Goal: Task Accomplishment & Management: Use online tool/utility

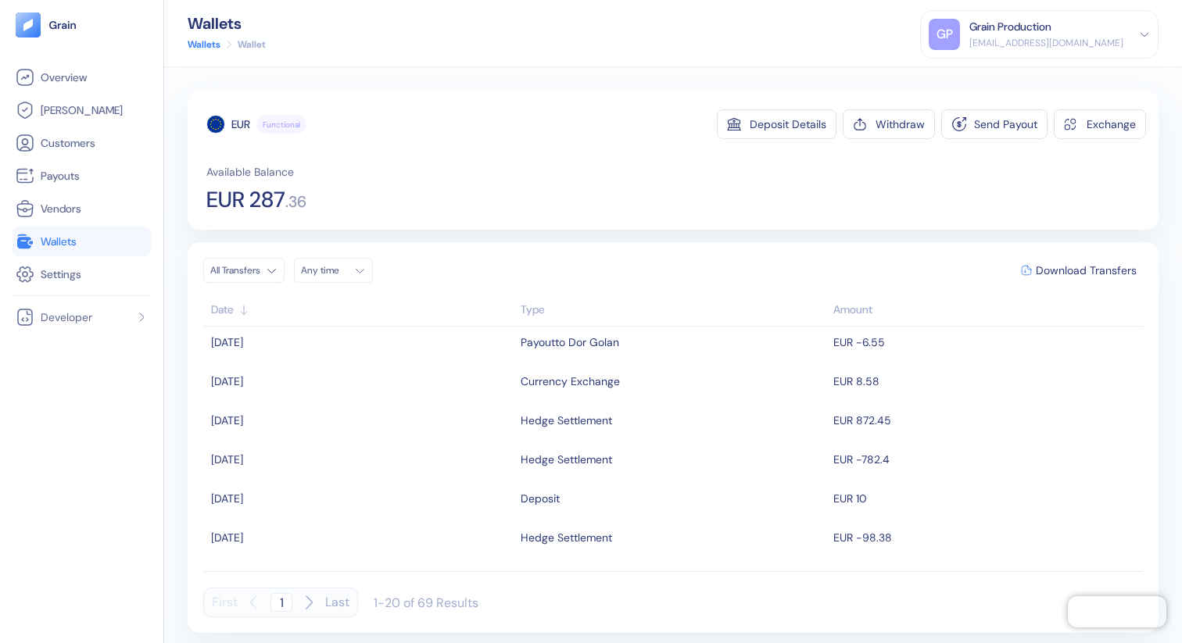
scroll to position [550, 0]
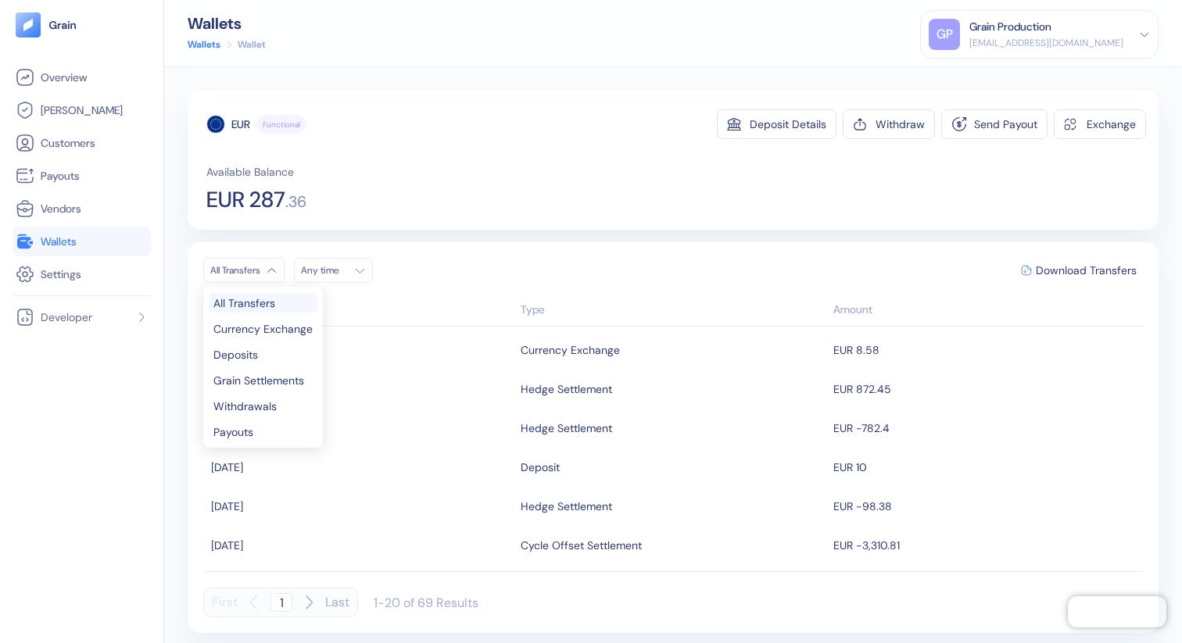
click at [286, 260] on html "Pingdom Check: App Online Overview Hedges Customers Payouts Vendors Wallets Set…" at bounding box center [591, 321] width 1182 height 643
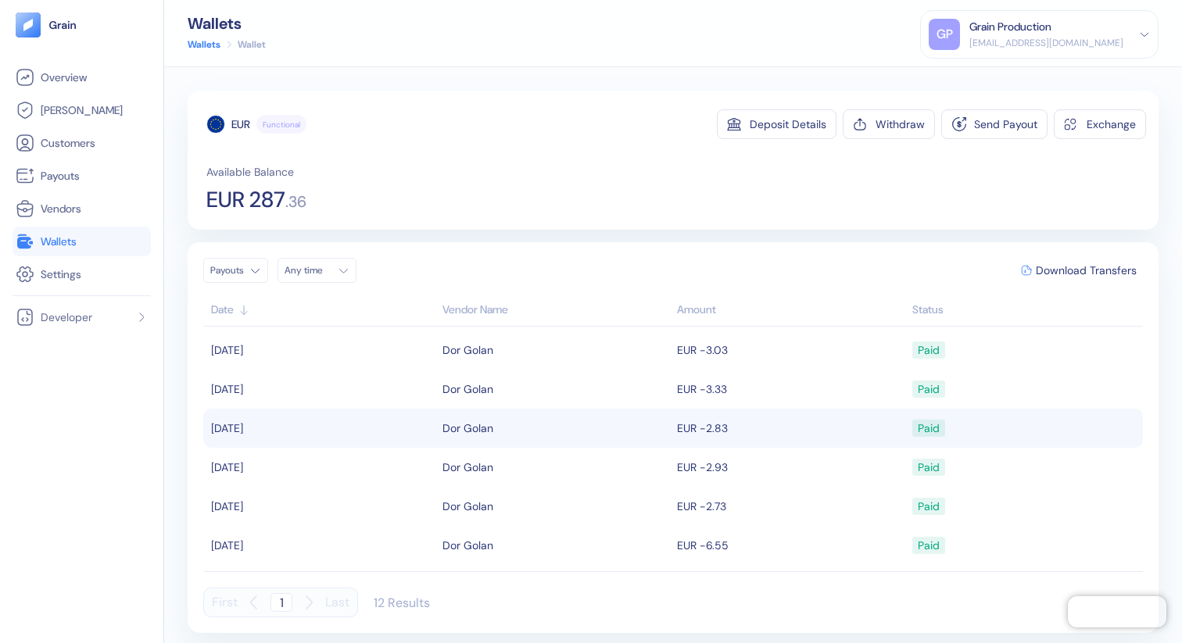
scroll to position [0, 0]
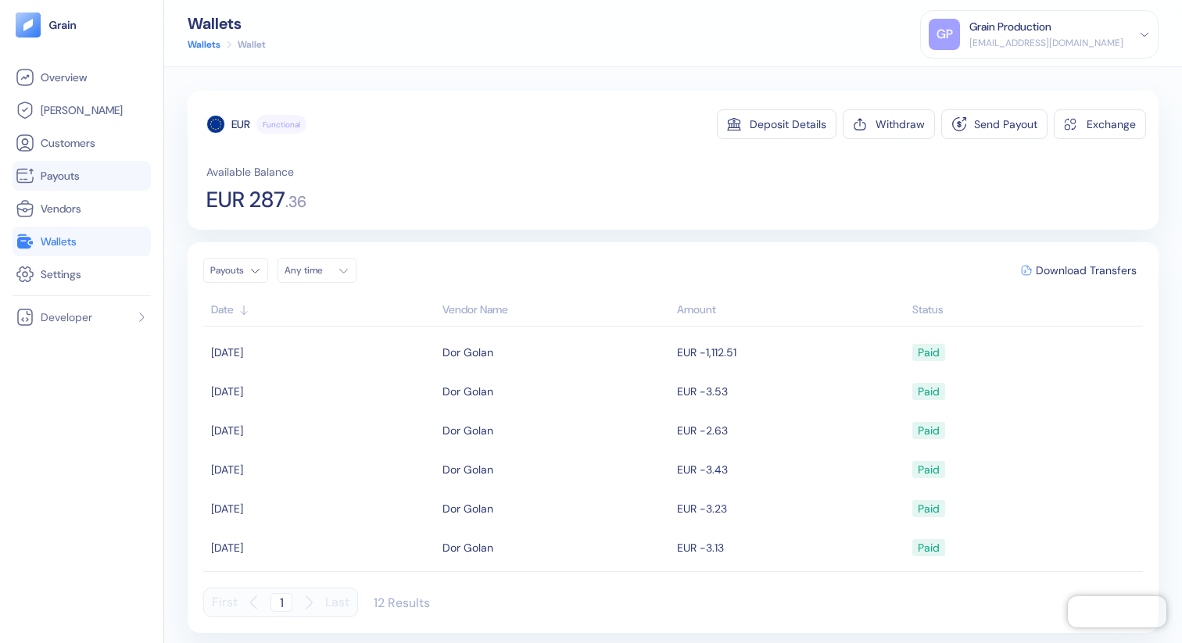
click at [61, 177] on span "Payouts" at bounding box center [60, 176] width 39 height 16
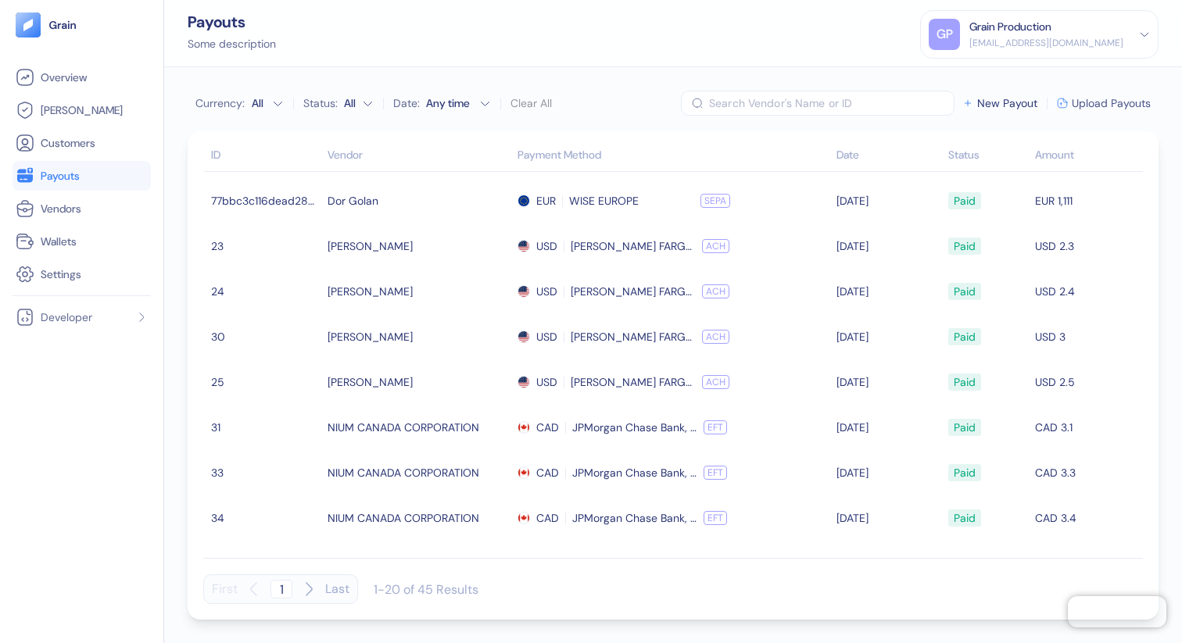
click at [1126, 101] on span "Upload Payouts" at bounding box center [1111, 103] width 79 height 11
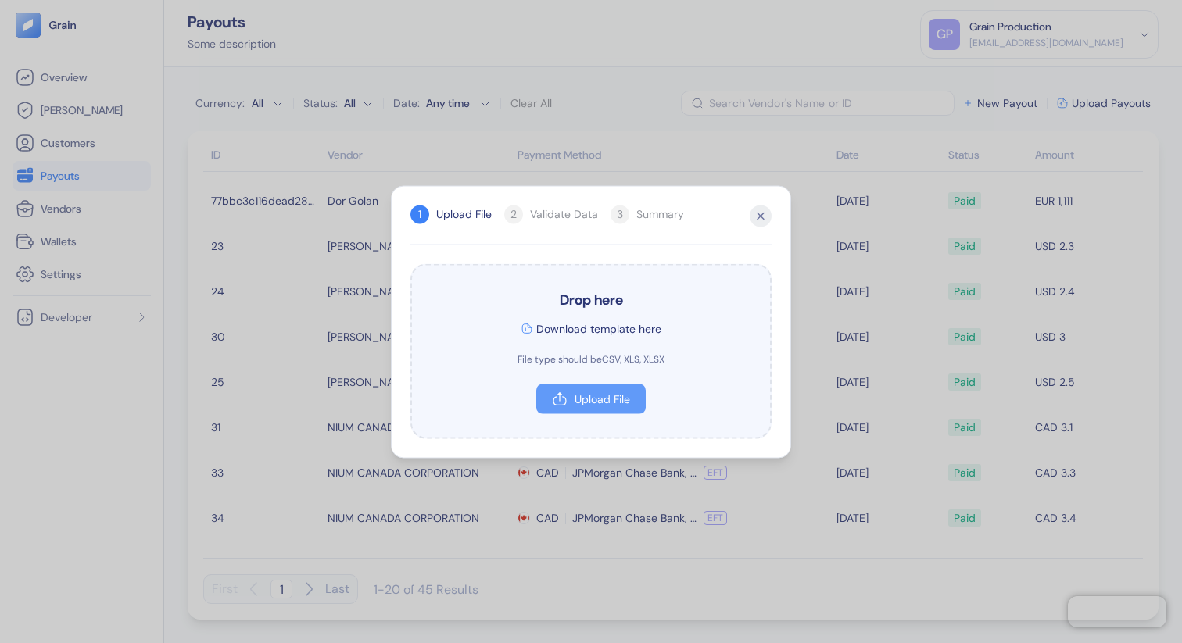
click at [600, 407] on button "Upload File" at bounding box center [590, 399] width 109 height 30
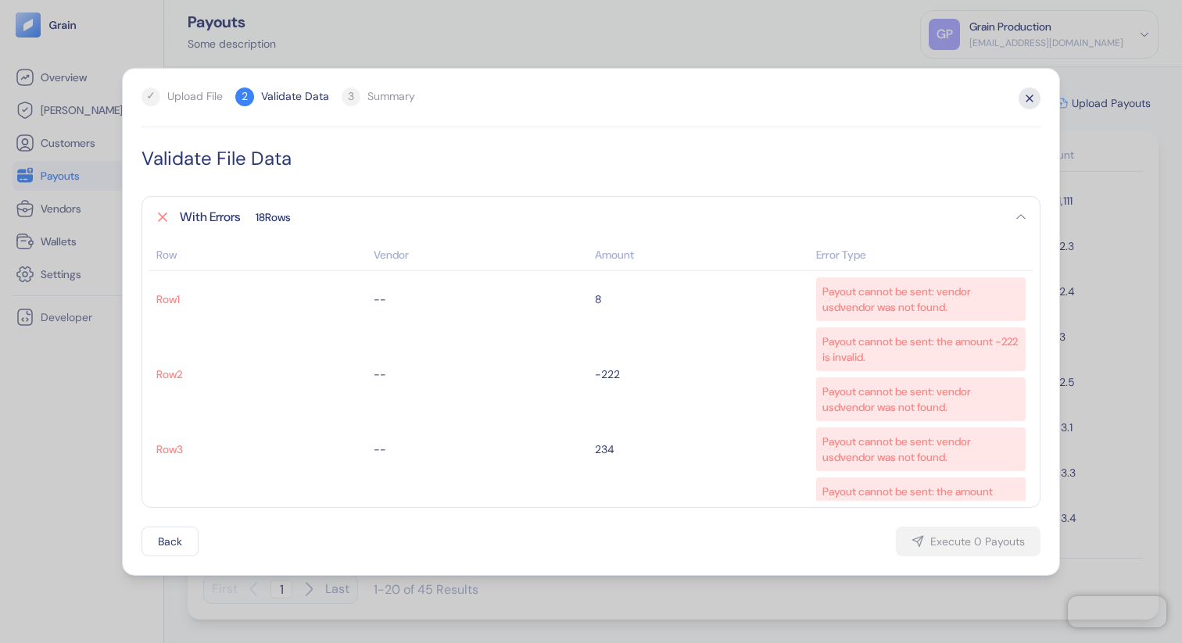
click at [1026, 94] on icon "button" at bounding box center [1030, 98] width 22 height 22
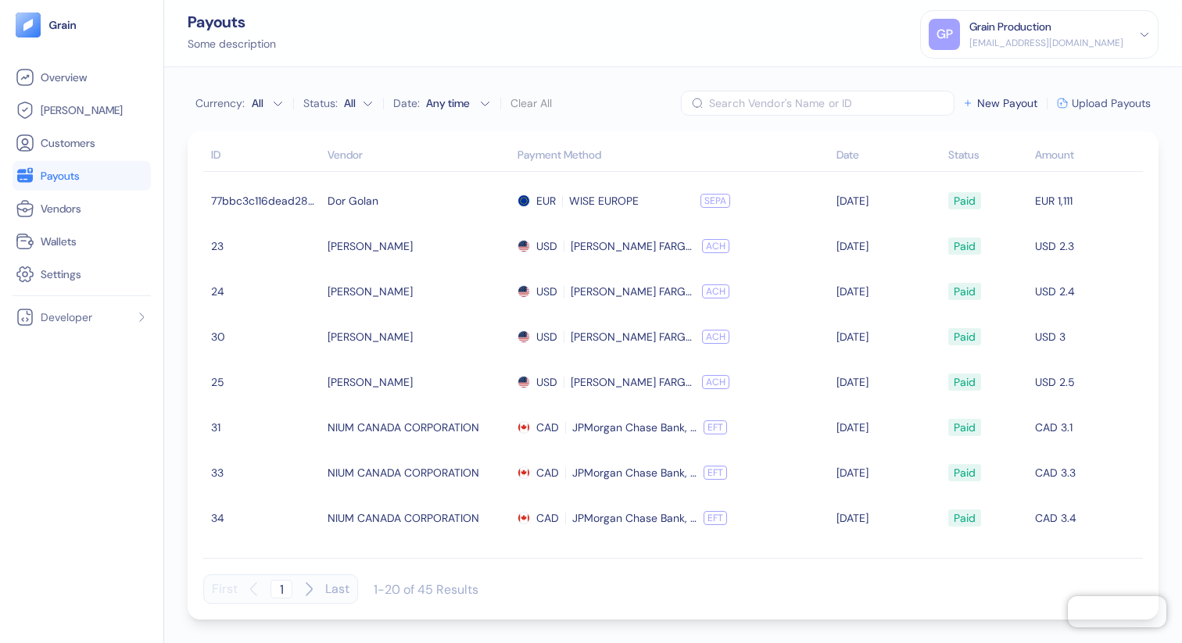
click at [1090, 104] on span "Upload Payouts" at bounding box center [1111, 103] width 79 height 11
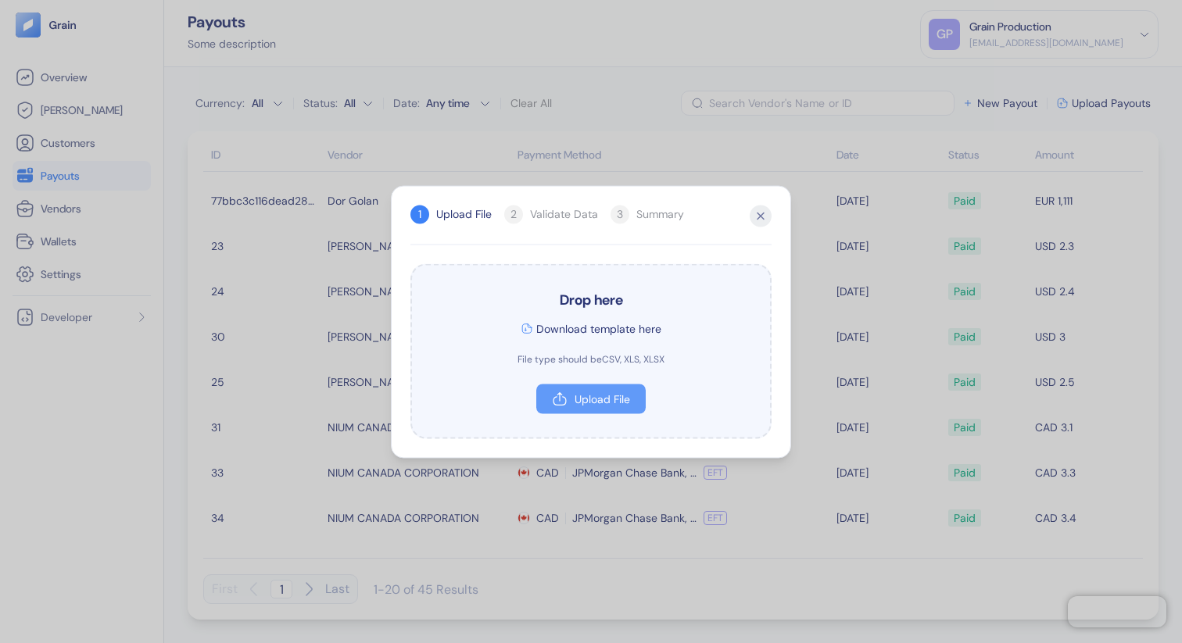
click at [604, 395] on div "Upload File" at bounding box center [603, 398] width 56 height 11
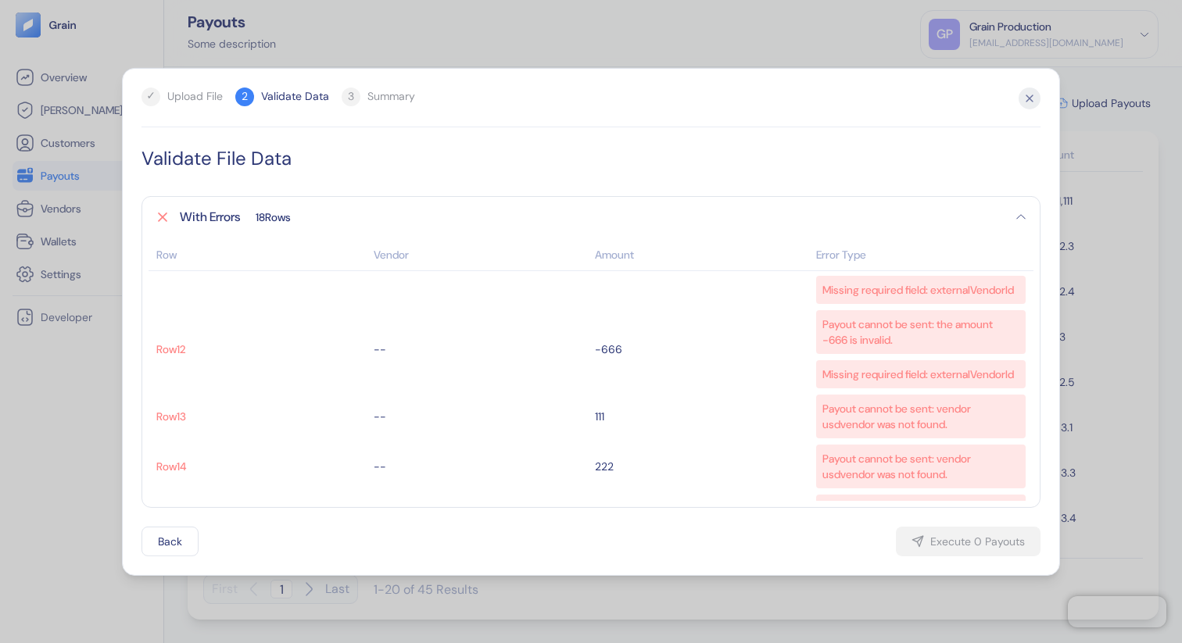
scroll to position [927, 0]
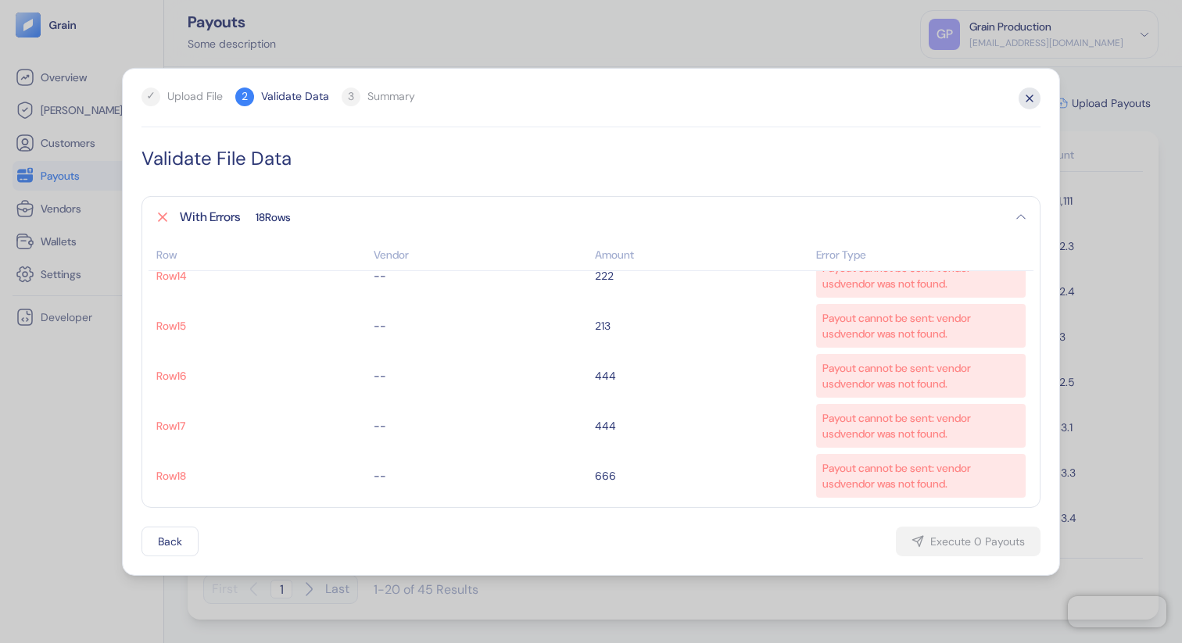
click at [1025, 105] on icon "button" at bounding box center [1030, 98] width 22 height 22
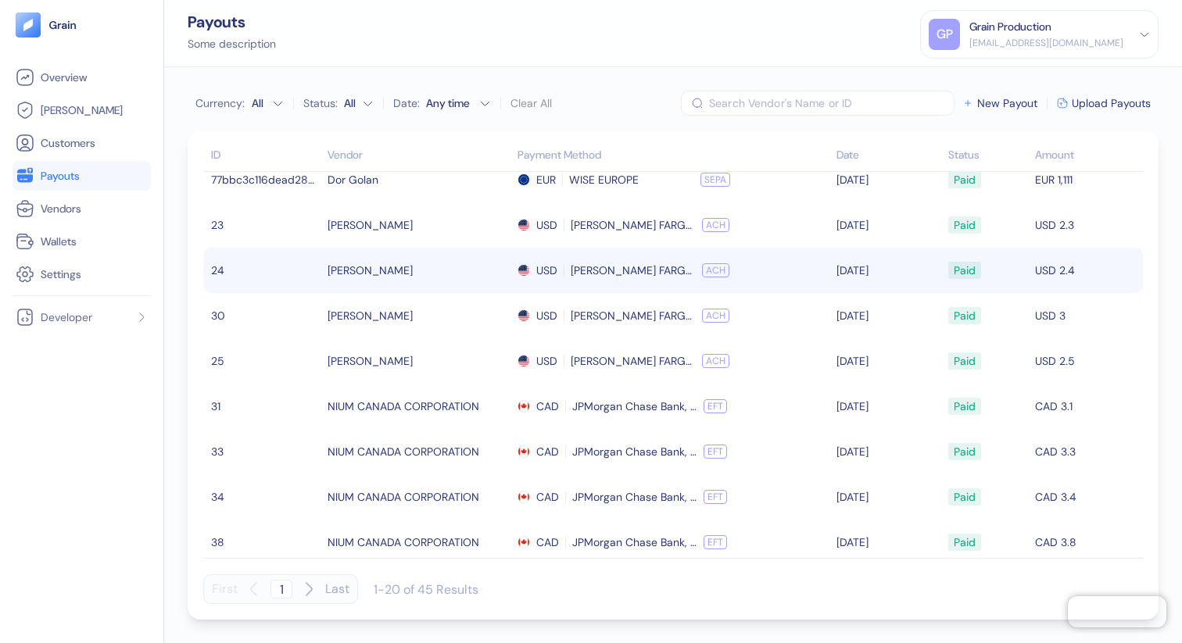
scroll to position [0, 0]
